Goal: Information Seeking & Learning: Compare options

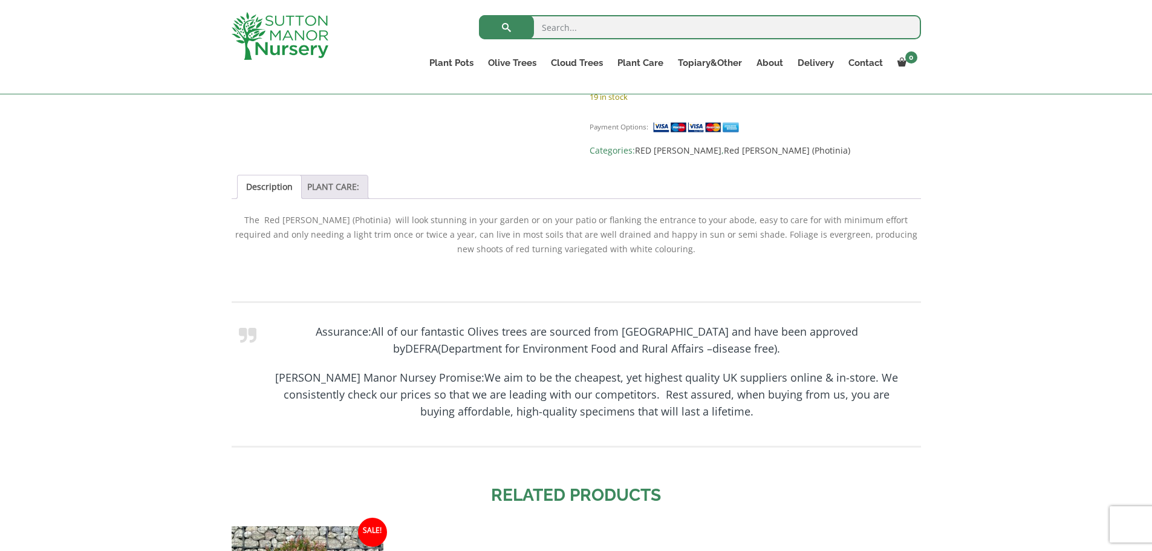
scroll to position [967, 0]
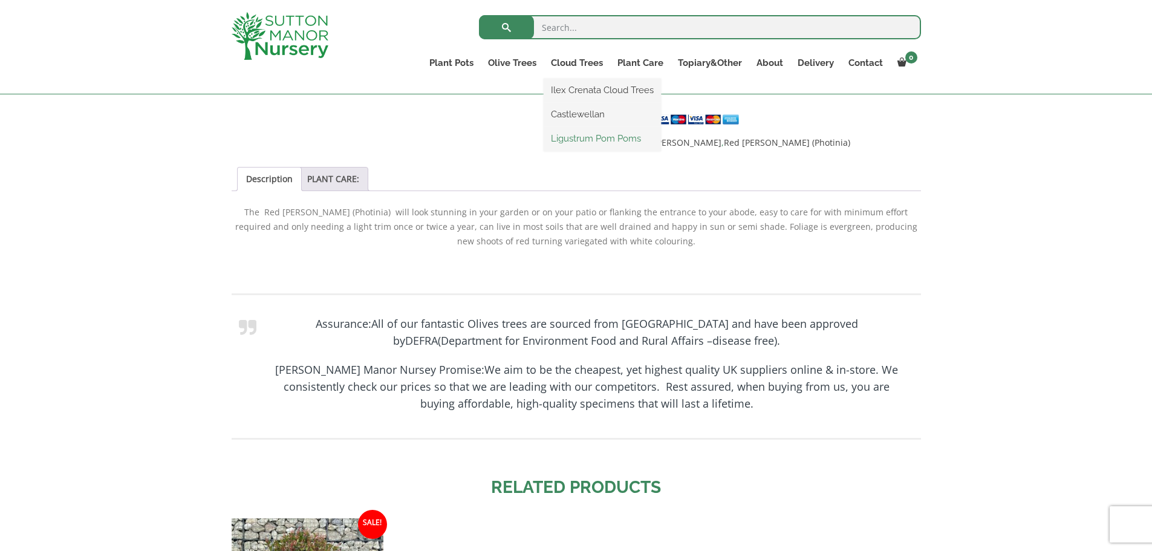
click at [606, 140] on link "Ligustrum Pom Poms" at bounding box center [601, 138] width 117 height 18
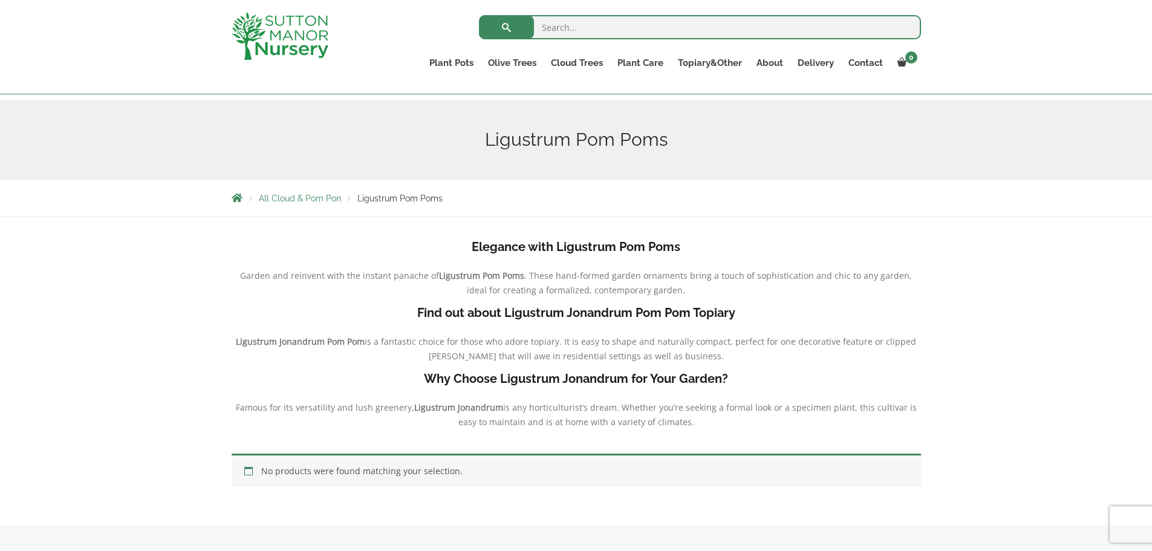
click at [611, 248] on b "Elegance with Ligustrum Pom Poms" at bounding box center [575, 246] width 209 height 15
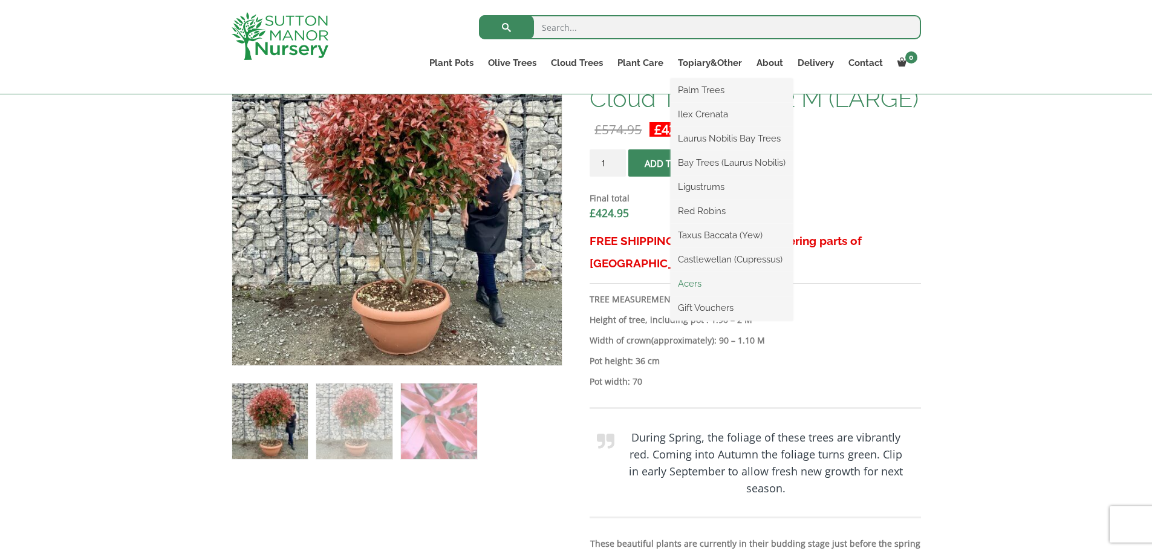
click at [680, 283] on link "Acers" at bounding box center [731, 283] width 122 height 18
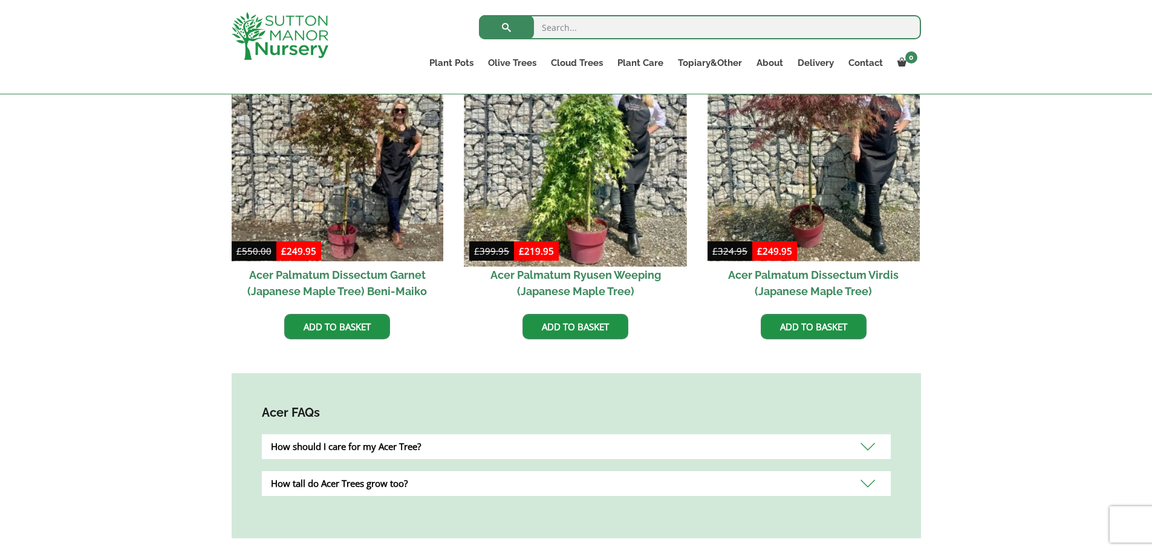
scroll to position [280, 0]
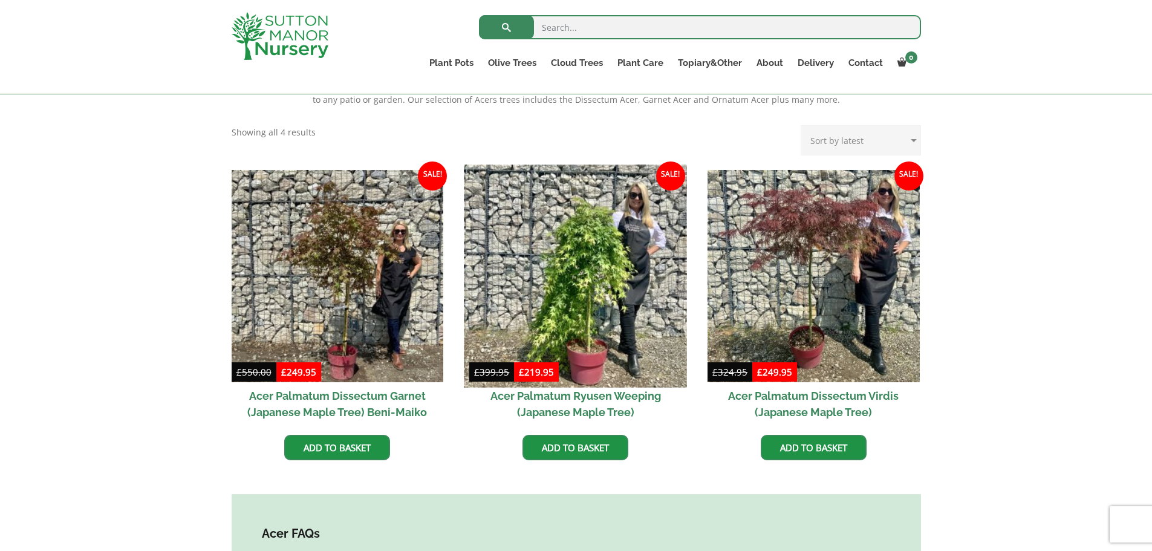
click at [572, 270] on img at bounding box center [575, 275] width 222 height 222
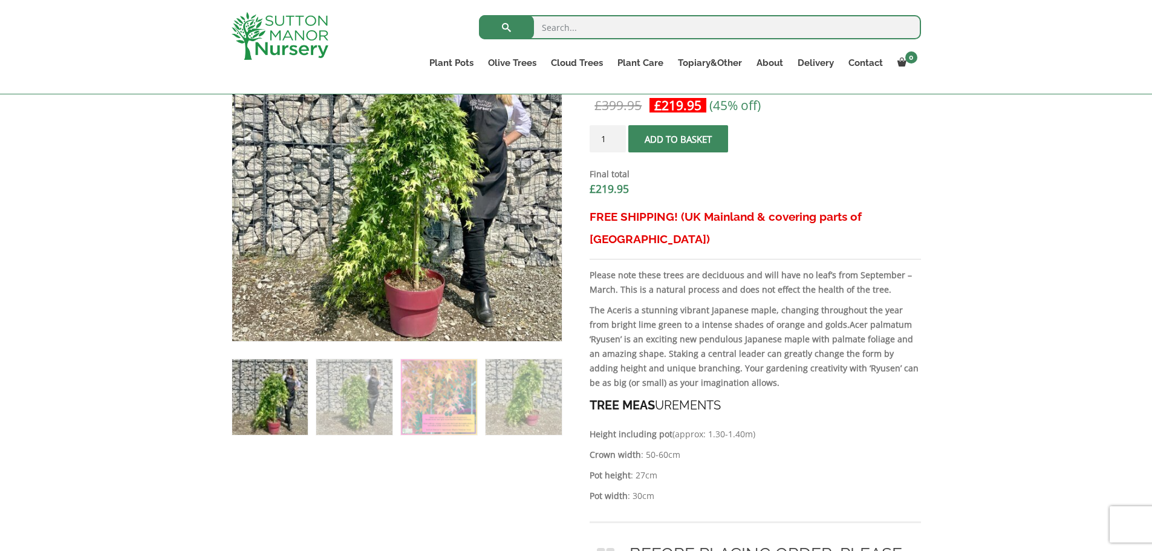
scroll to position [484, 0]
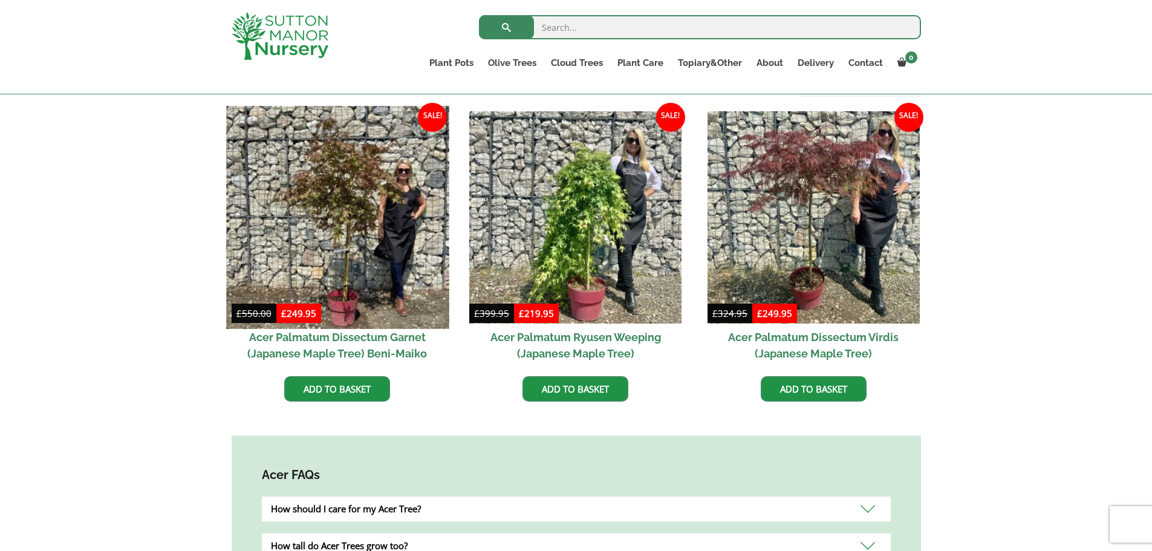
scroll to position [341, 0]
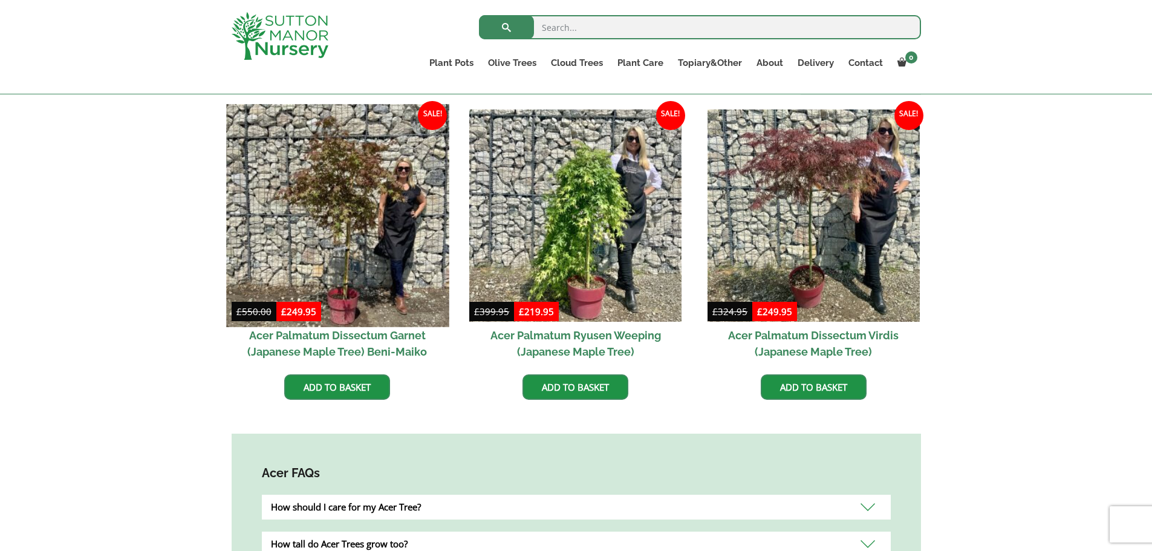
click at [339, 202] on img at bounding box center [337, 215] width 222 height 222
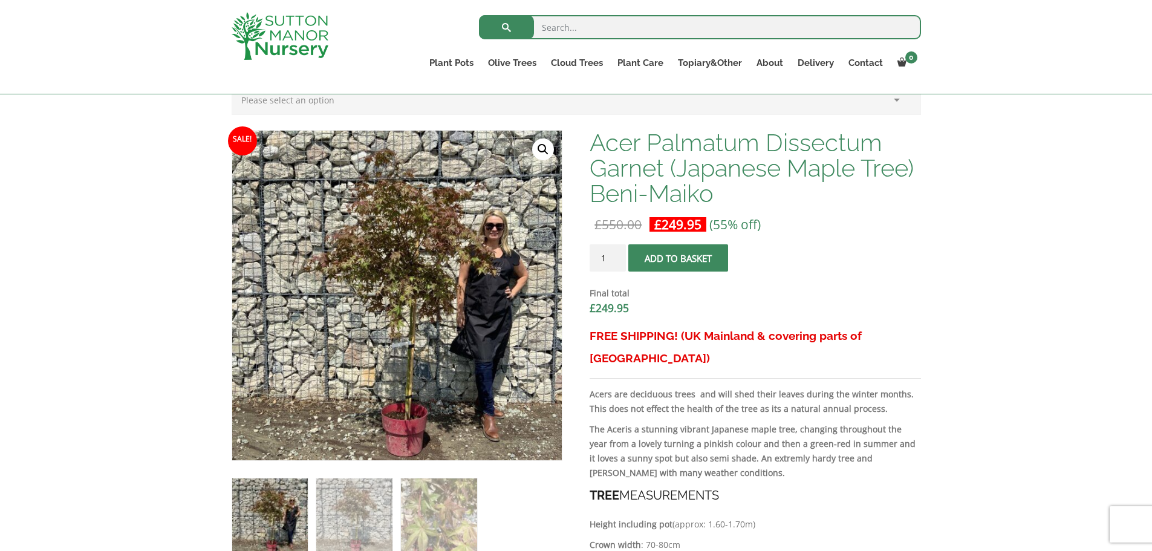
scroll to position [363, 0]
